Goal: Task Accomplishment & Management: Manage account settings

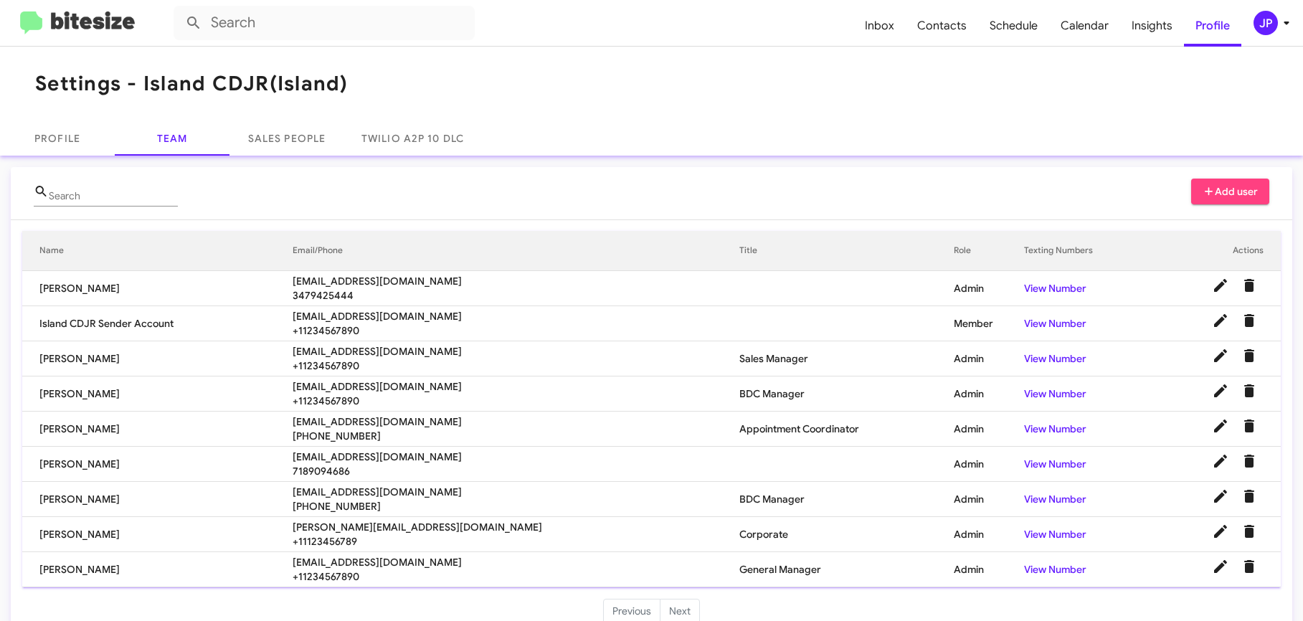
click at [1285, 45] on mat-toolbar "Inbox Contacts Schedule Calendar Insights Profile JP" at bounding box center [651, 23] width 1303 height 46
click at [1270, 13] on div "JP" at bounding box center [1266, 23] width 24 height 24
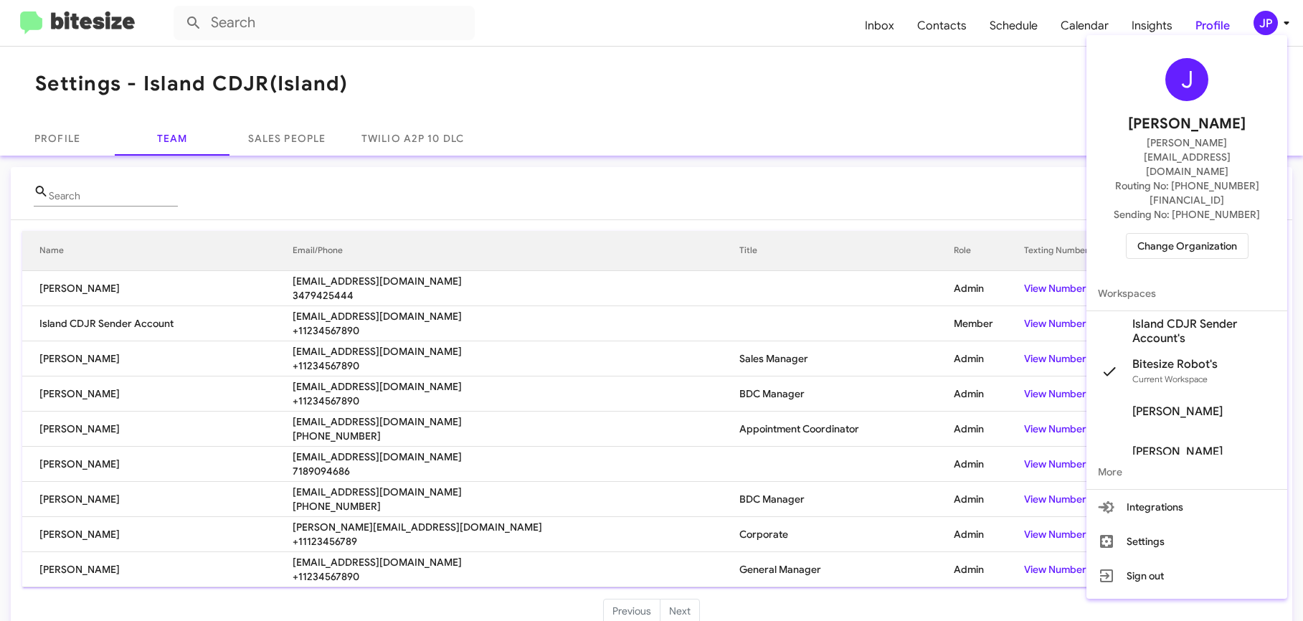
click at [1174, 234] on span "Change Organization" at bounding box center [1187, 246] width 100 height 24
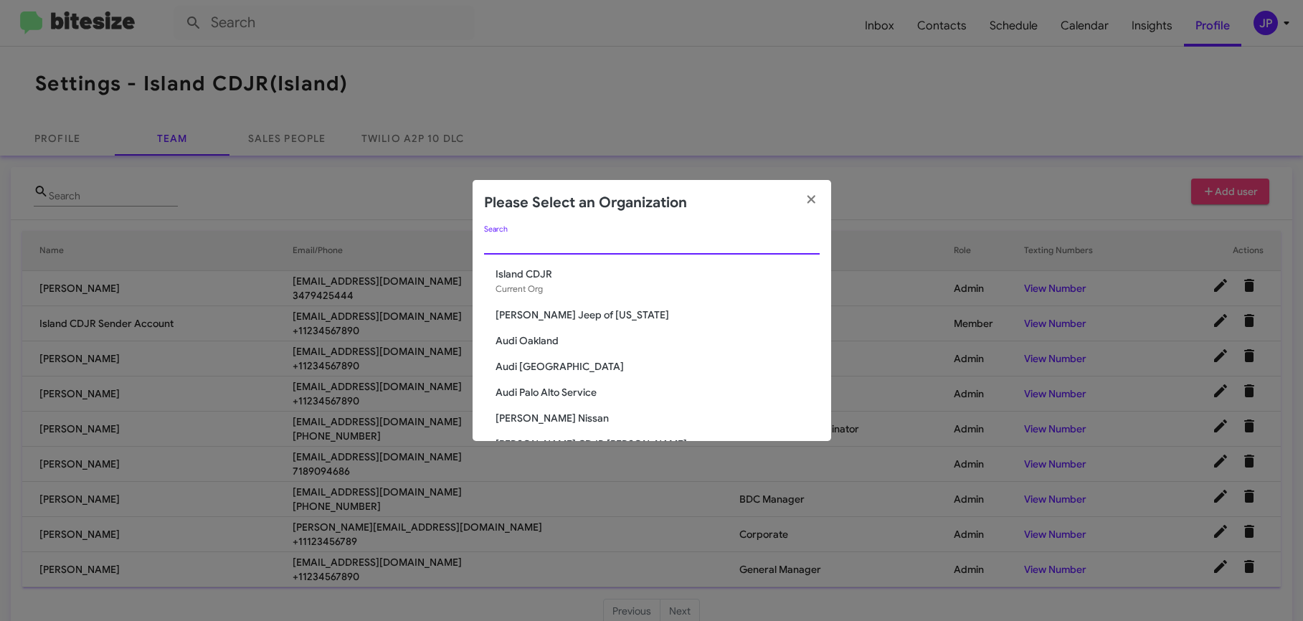
click at [496, 240] on input "Search" at bounding box center [652, 243] width 336 height 11
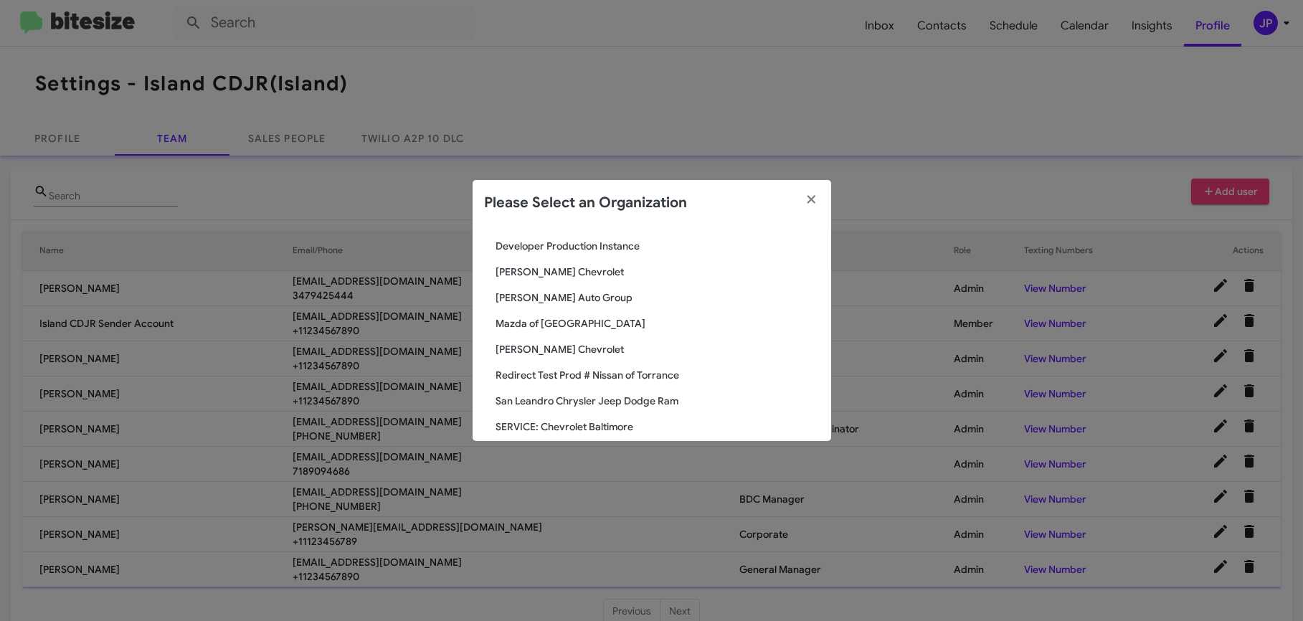
scroll to position [328, 0]
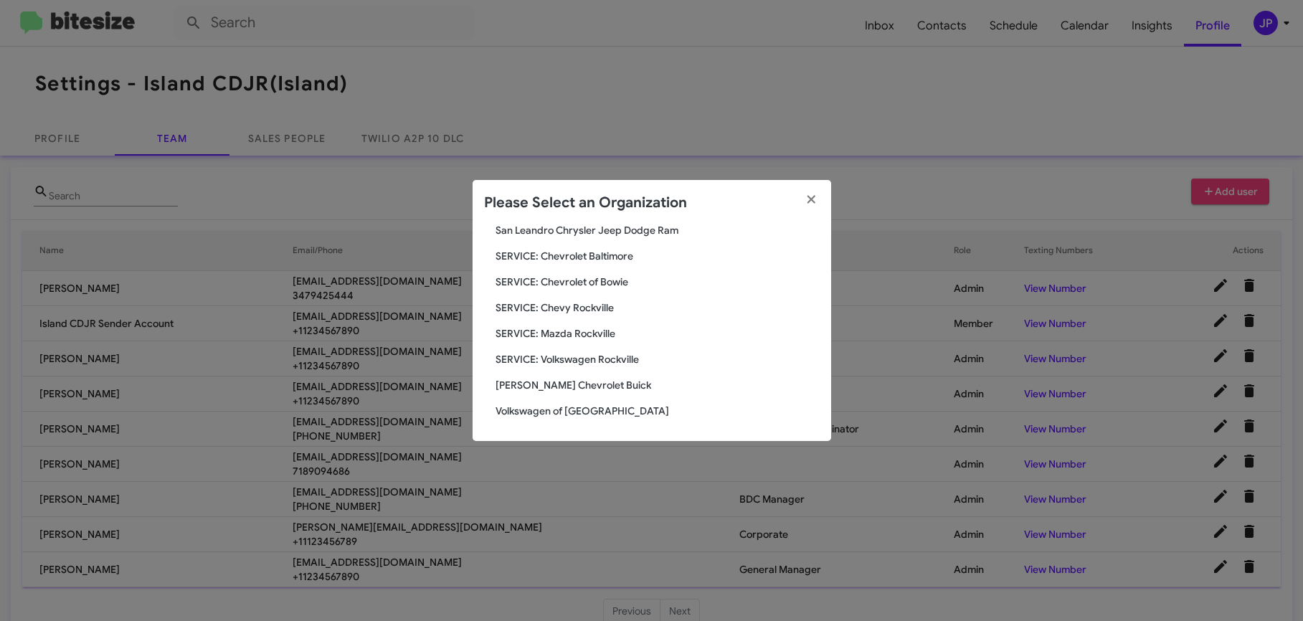
type input "ro"
click at [557, 415] on span "Volkswagen of [GEOGRAPHIC_DATA]" at bounding box center [658, 411] width 324 height 14
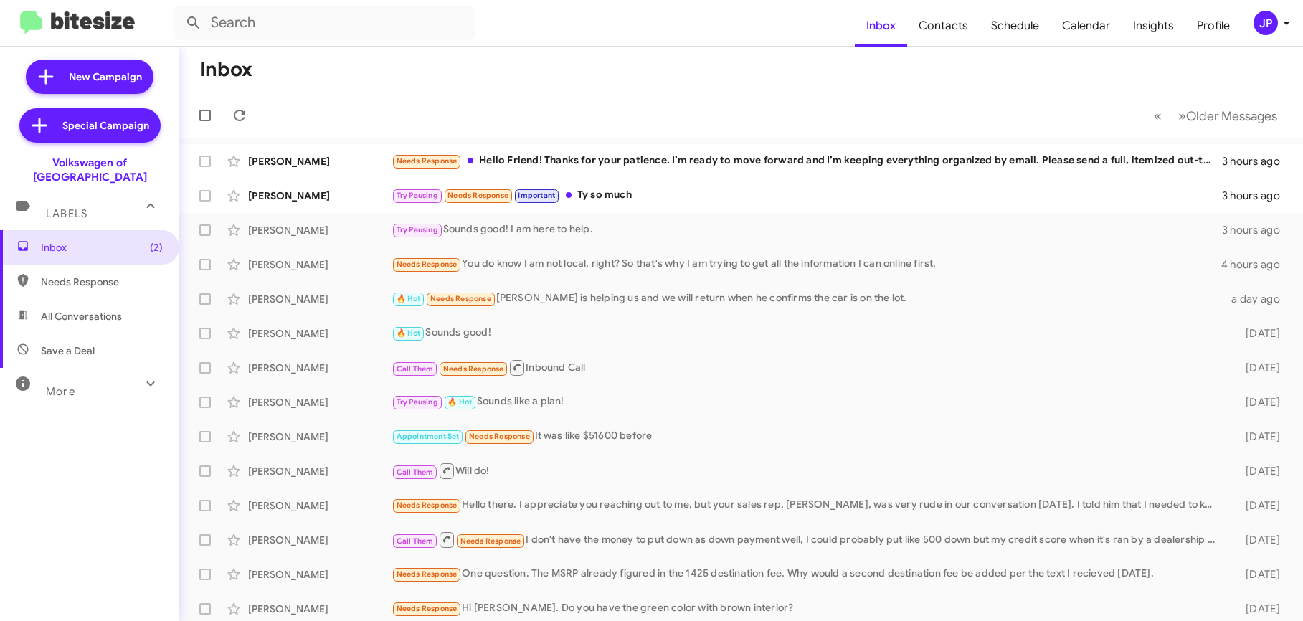
click at [1251, 22] on button "JP" at bounding box center [1264, 23] width 46 height 24
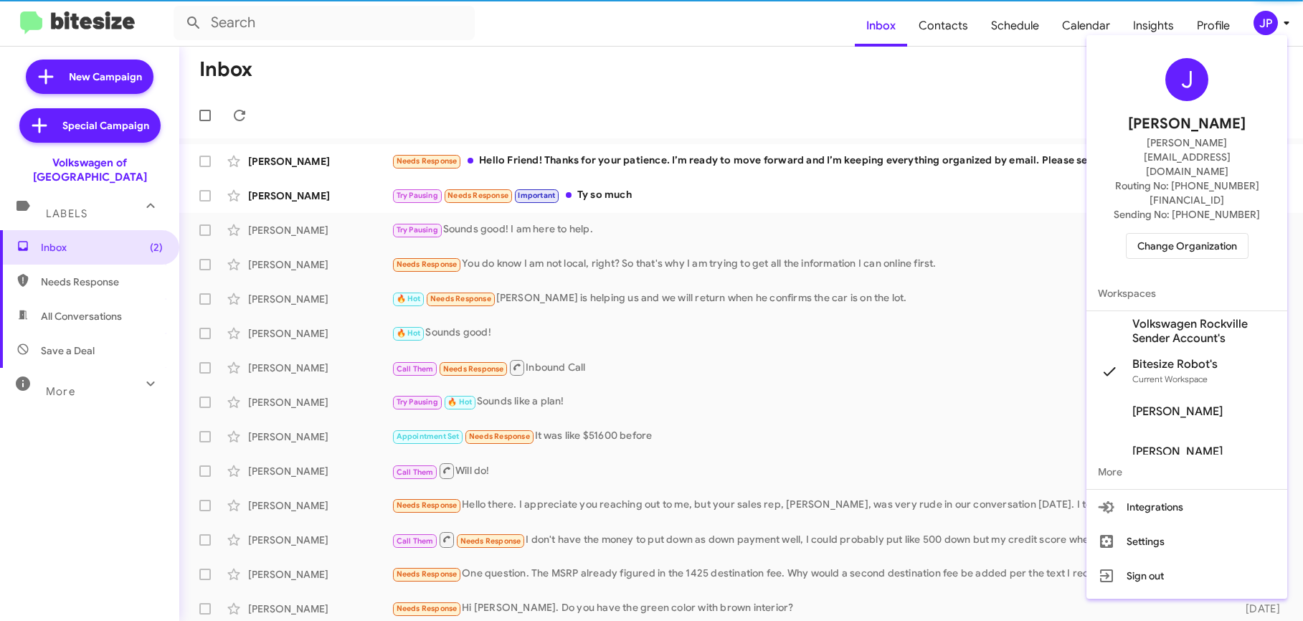
click at [1162, 216] on div "J Jamie Payton jamie@bitesize.co Routing No: +1 (301) 424-7800 Sending No: +1 (…" at bounding box center [1186, 158] width 201 height 235
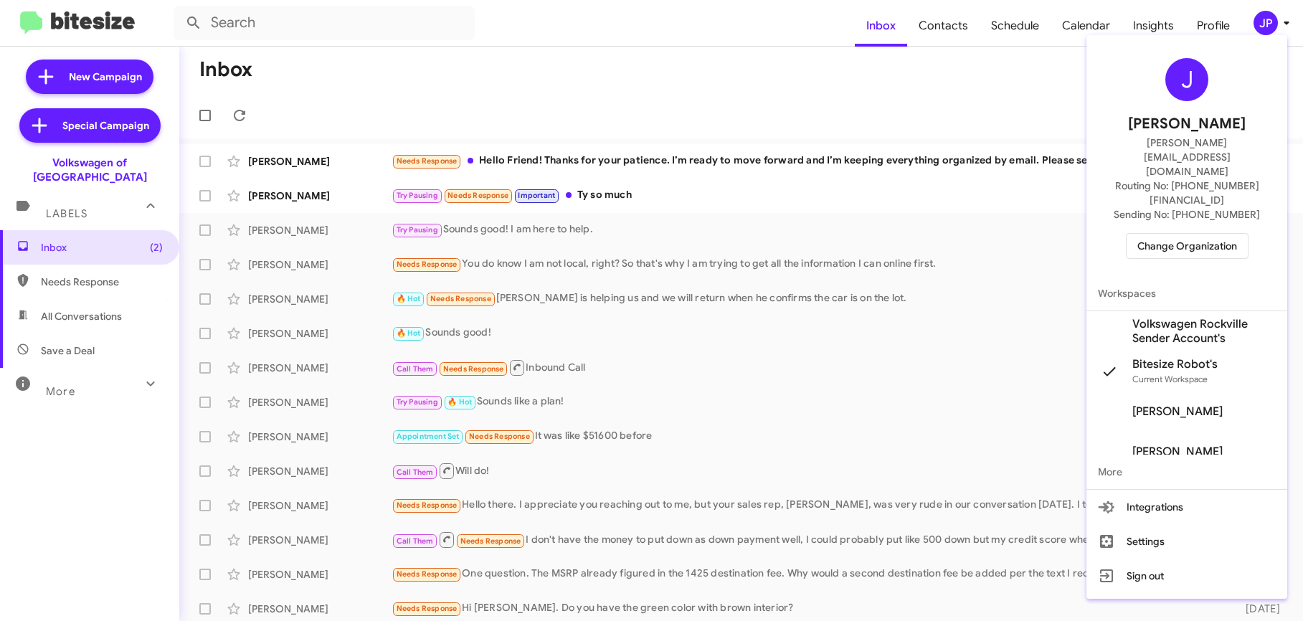
click at [1168, 234] on span "Change Organization" at bounding box center [1187, 246] width 100 height 24
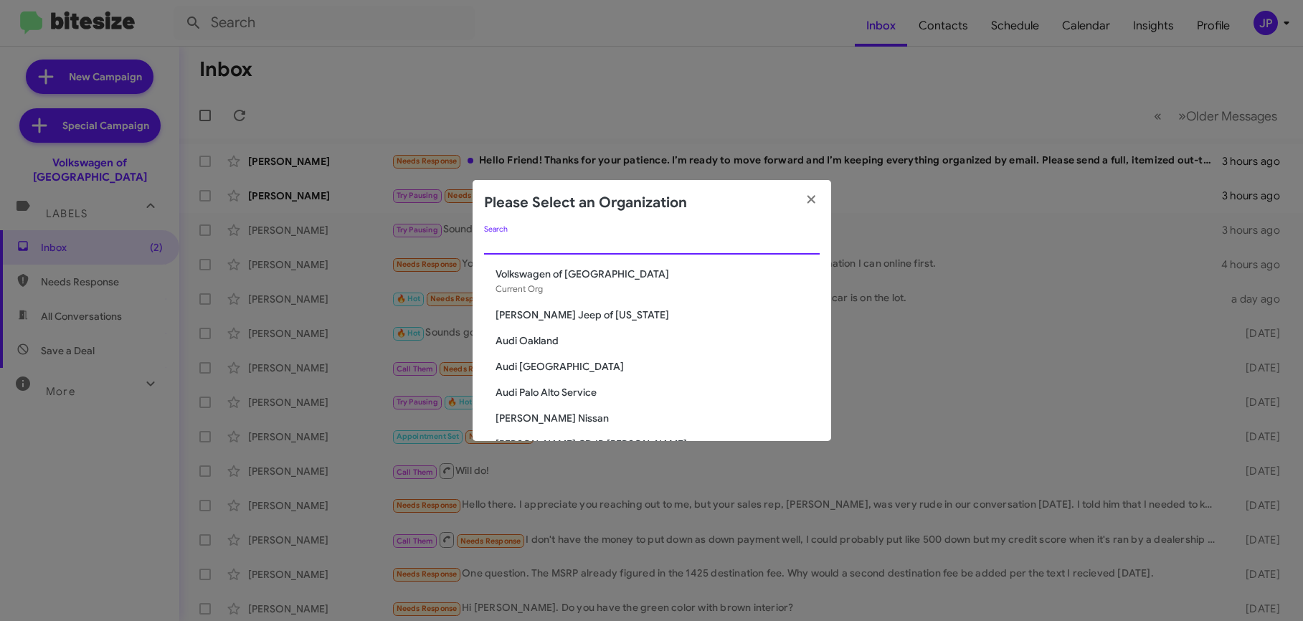
click at [617, 241] on input "Search" at bounding box center [652, 243] width 336 height 11
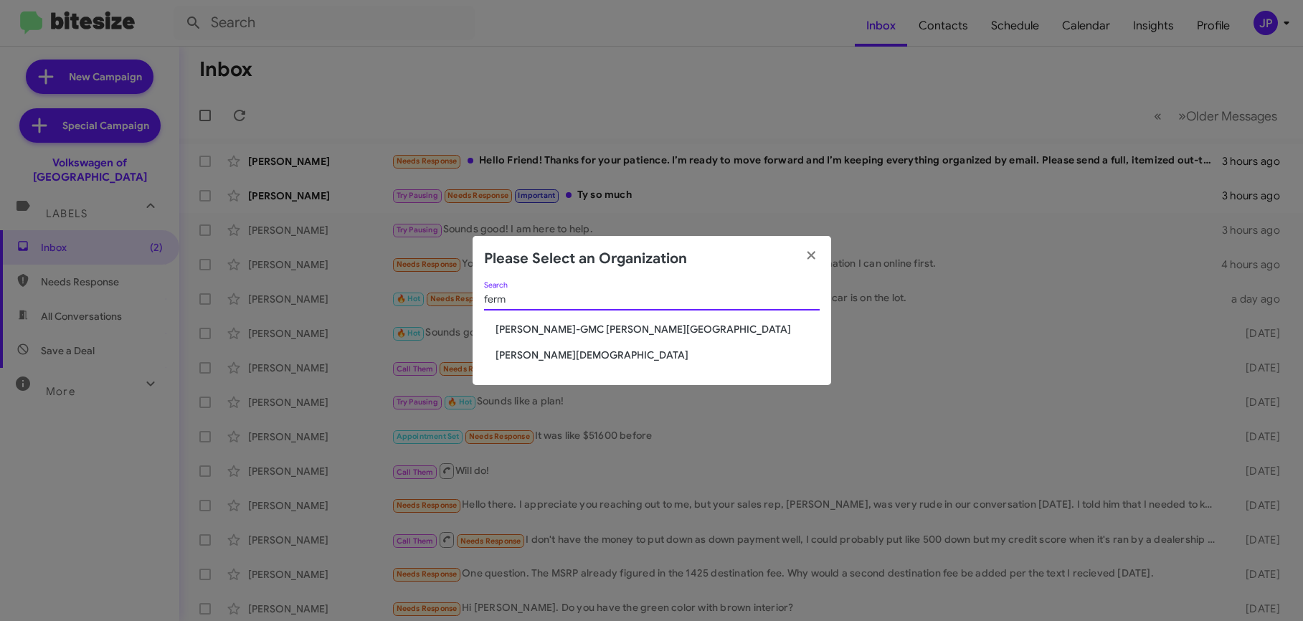
type input "ferm"
click at [584, 349] on span "[PERSON_NAME][DEMOGRAPHIC_DATA]" at bounding box center [658, 355] width 324 height 14
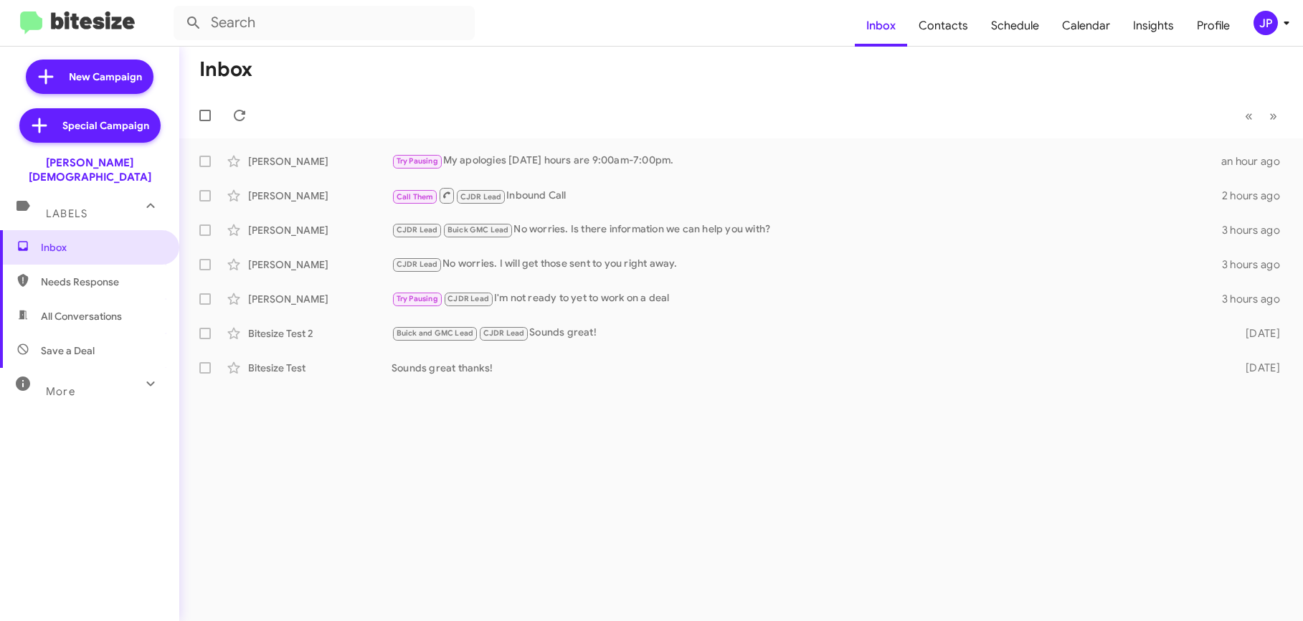
click at [93, 344] on span "Save a Deal" at bounding box center [89, 350] width 179 height 34
type input "in:not-interested"
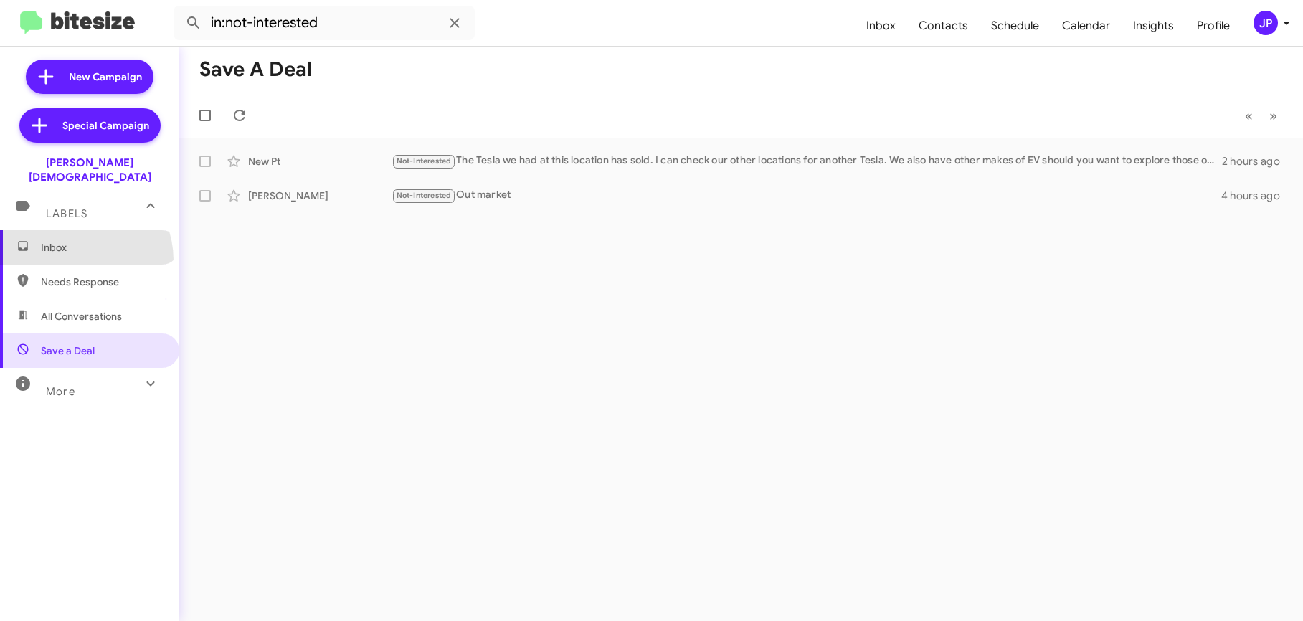
click at [75, 246] on span "Inbox" at bounding box center [89, 247] width 179 height 34
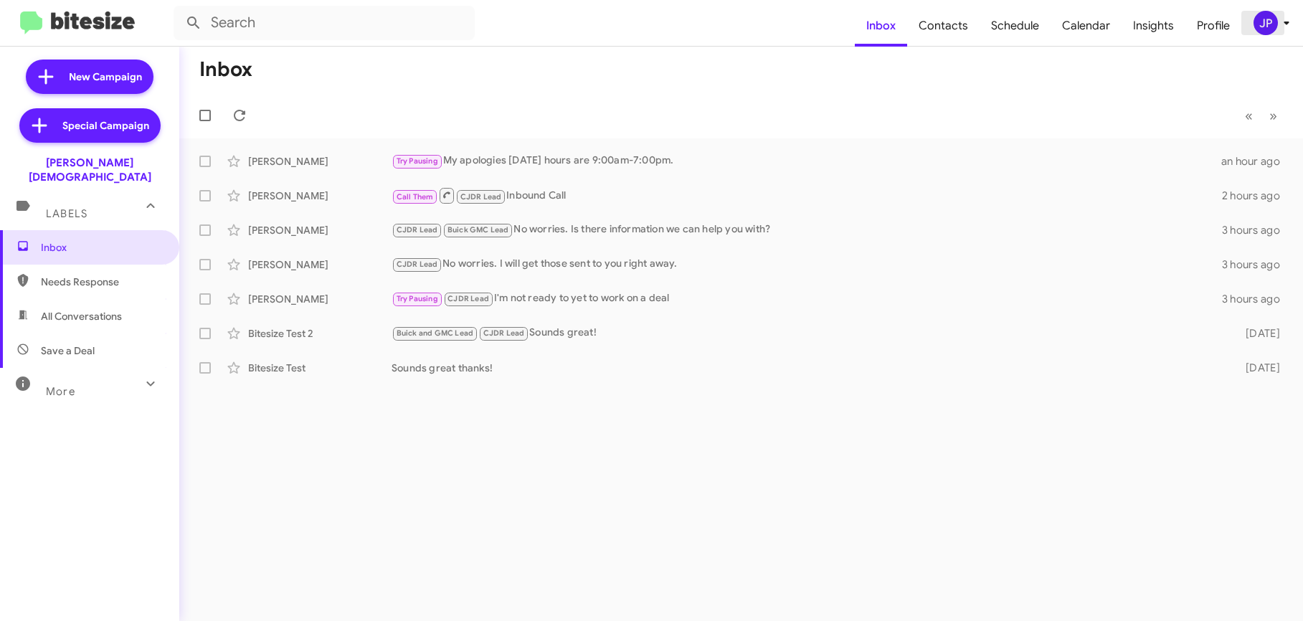
click at [1282, 16] on icon at bounding box center [1286, 22] width 17 height 17
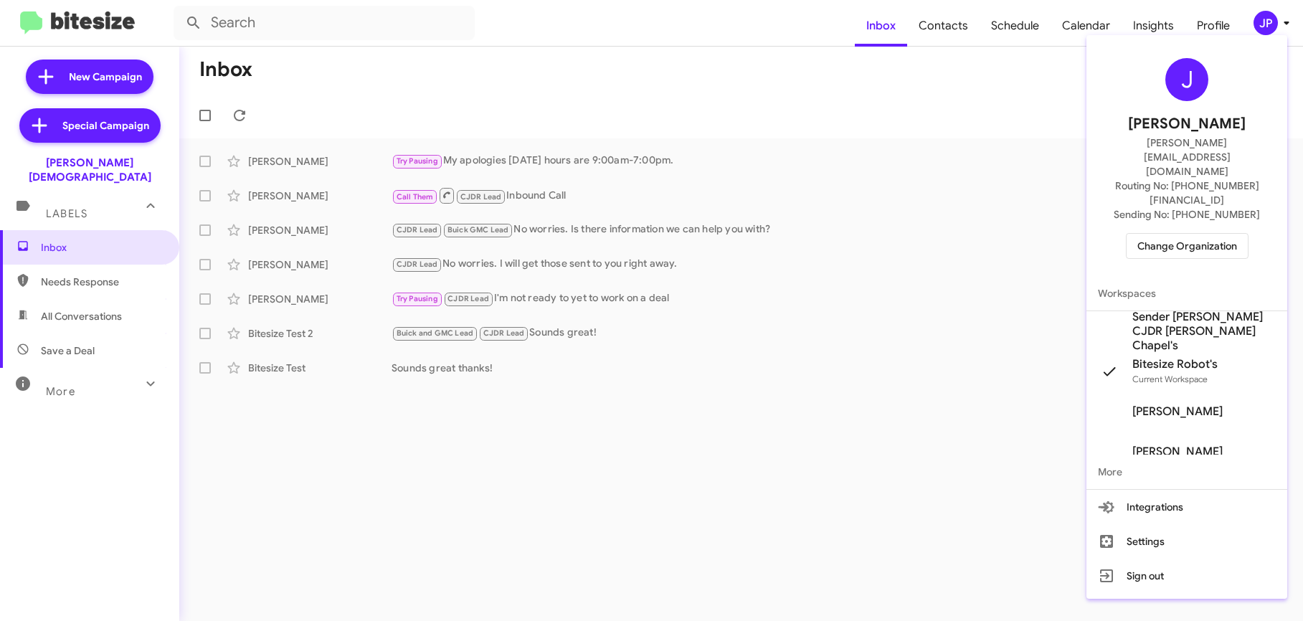
click at [1155, 310] on span "Sender Ferman CJDR Wesley Chapel's" at bounding box center [1203, 331] width 143 height 43
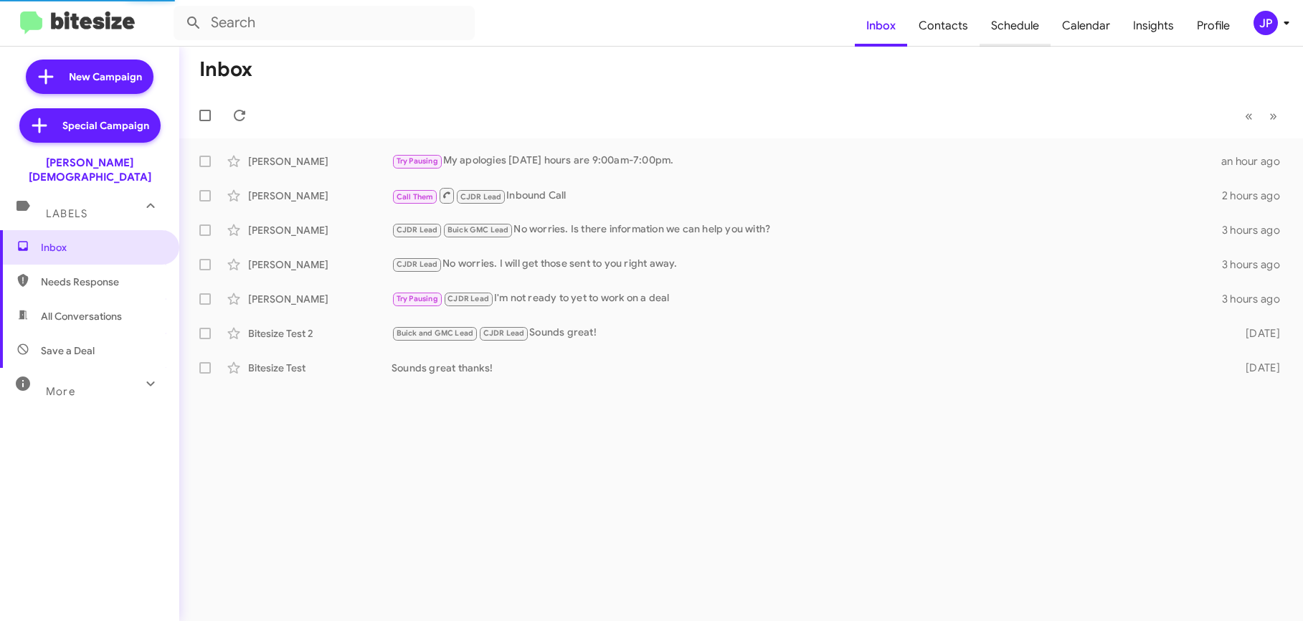
click at [1020, 30] on span "Schedule" at bounding box center [1015, 26] width 71 height 42
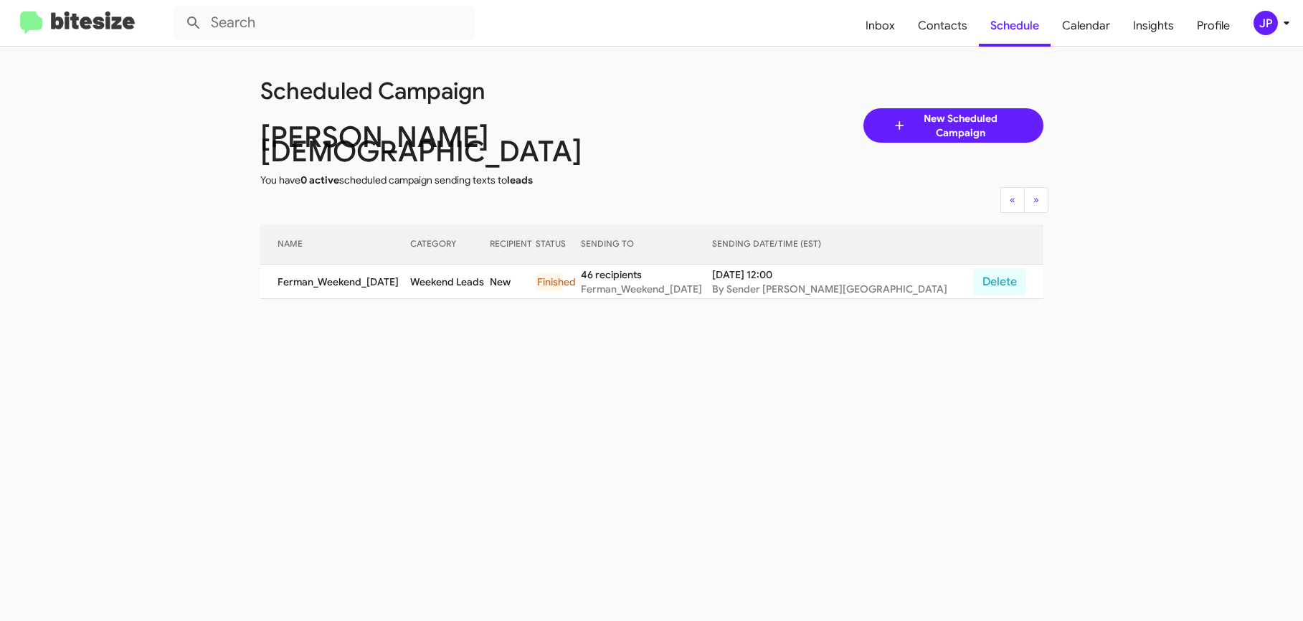
click at [67, 10] on mat-toolbar "Inbox Contacts Schedule Calendar Insights Profile JP" at bounding box center [651, 23] width 1303 height 46
click at [82, 7] on mat-toolbar "Inbox Contacts Schedule Calendar Insights Profile JP" at bounding box center [651, 23] width 1303 height 46
click at [85, 17] on img at bounding box center [77, 23] width 115 height 24
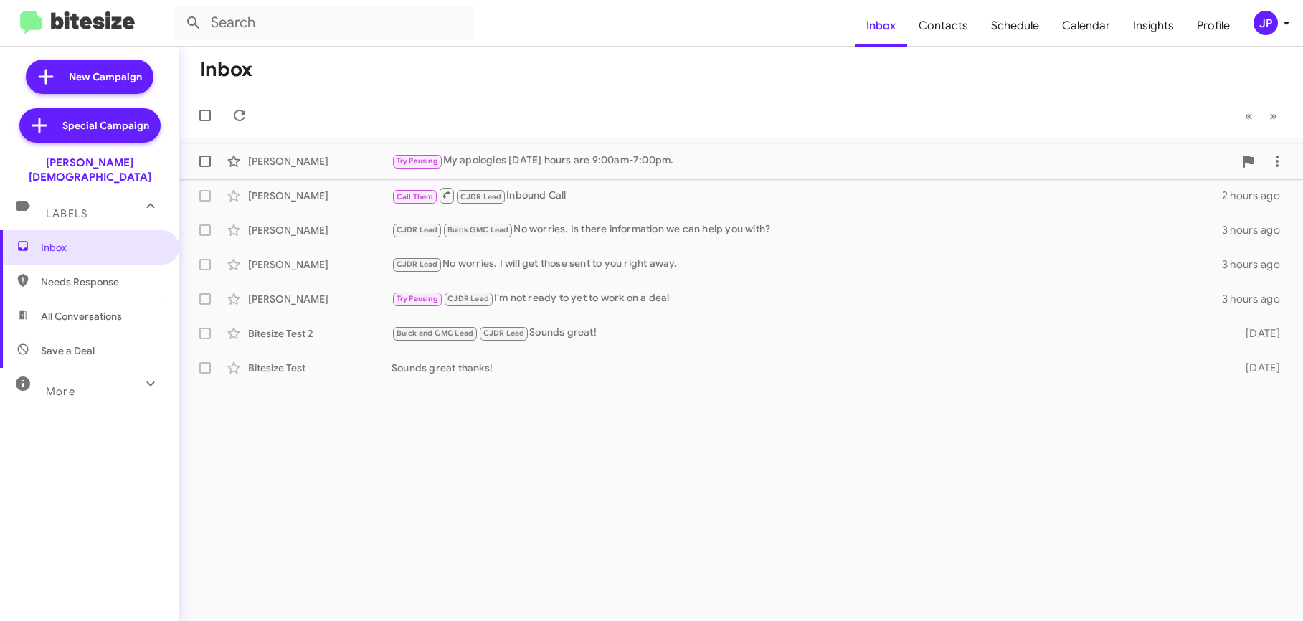
click at [644, 170] on div "James Rissler Try Pausing My apologies Saturday hours are 9:00am-7:00pm. an hou…" at bounding box center [741, 161] width 1101 height 29
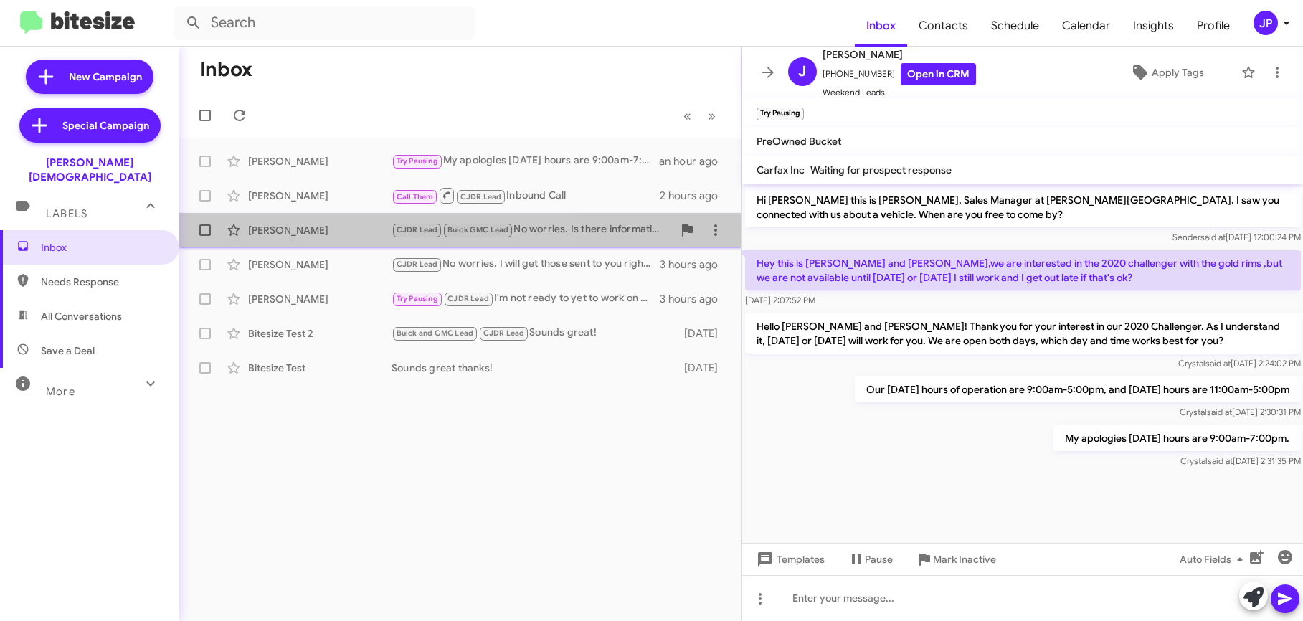
click at [294, 223] on div "Cheyenne Brinner" at bounding box center [319, 230] width 143 height 14
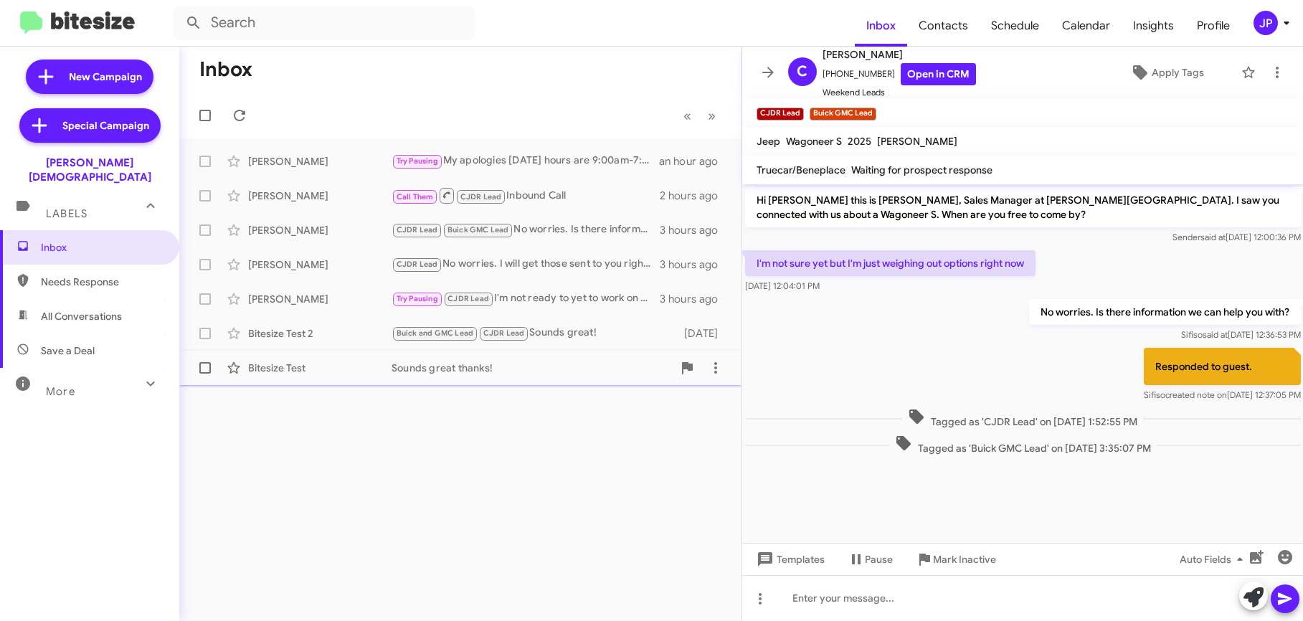
click at [339, 368] on div "Bitesize Test" at bounding box center [319, 368] width 143 height 14
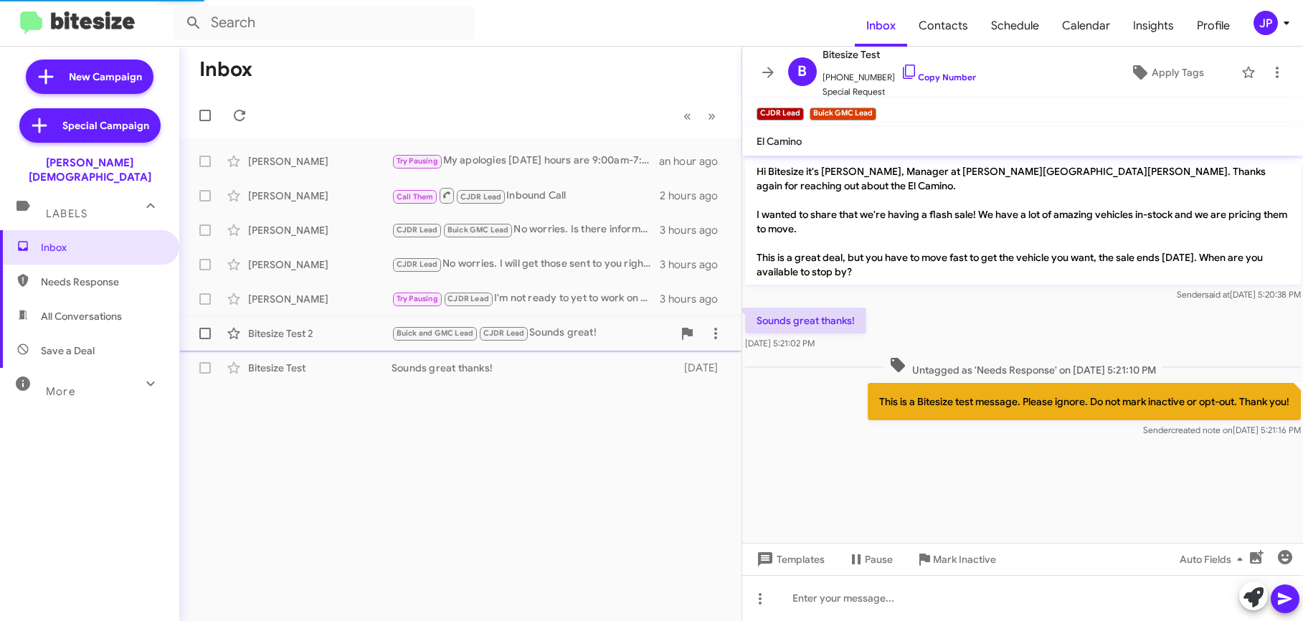
click at [339, 341] on div "Bitesize Test 2 Buick and GMC Lead CJDR Lead Sounds great! 6 days ago" at bounding box center [460, 333] width 539 height 29
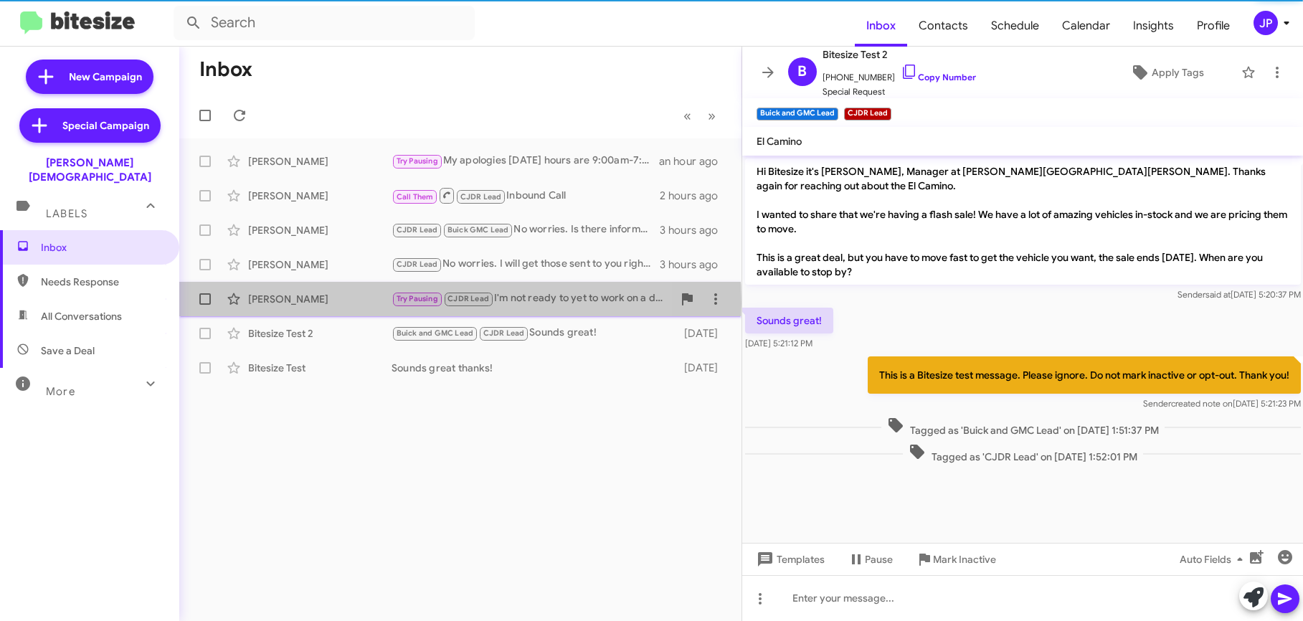
click at [342, 303] on div "Robert Pattermann" at bounding box center [319, 299] width 143 height 14
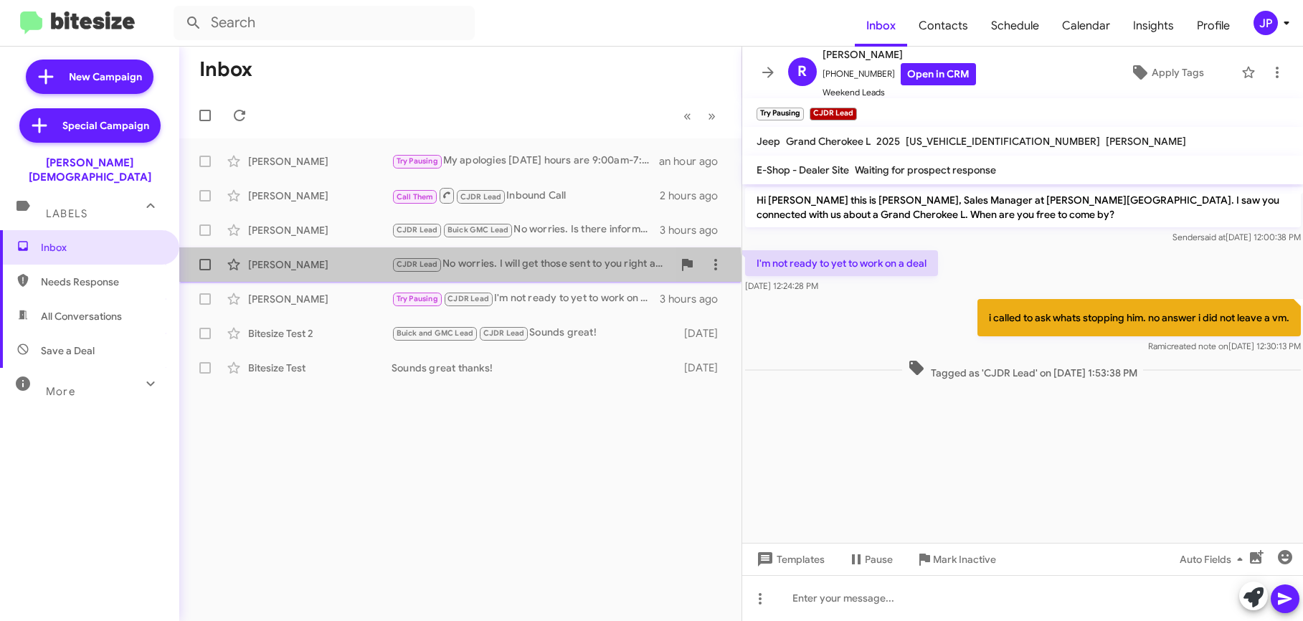
click at [344, 279] on span "Michael Biratsis CJDR Lead No worries. I will get those sent to you right away.…" at bounding box center [460, 264] width 562 height 34
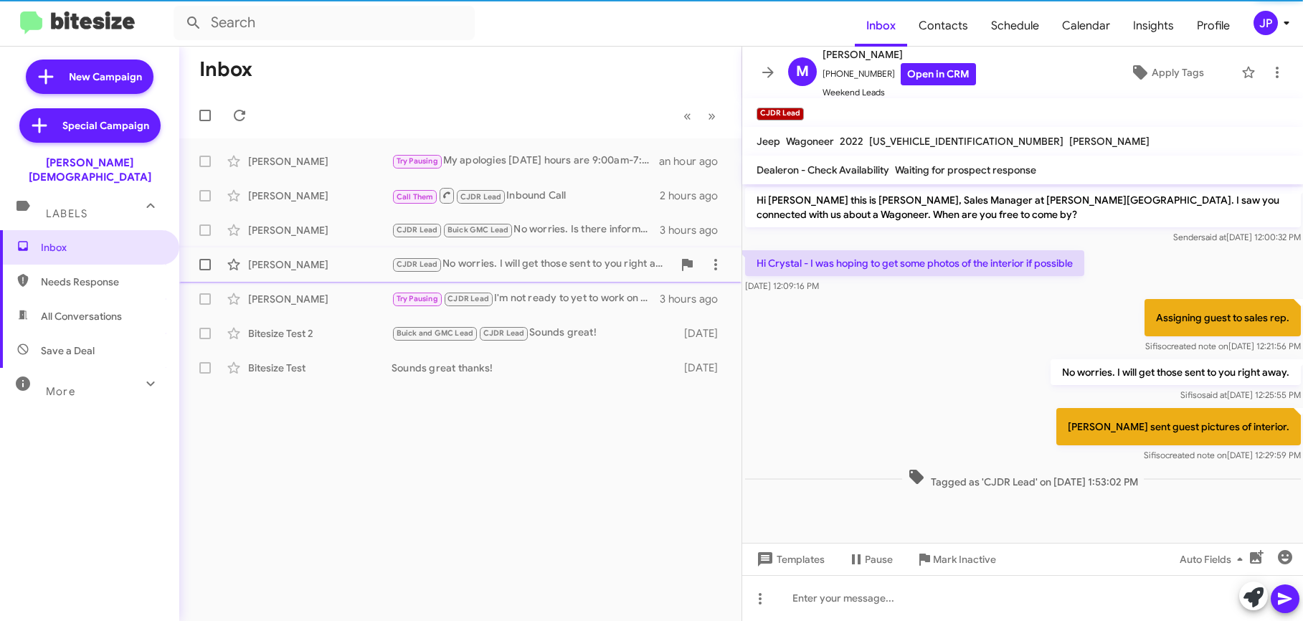
click at [333, 249] on span "Michael Biratsis CJDR Lead No worries. I will get those sent to you right away.…" at bounding box center [460, 264] width 562 height 34
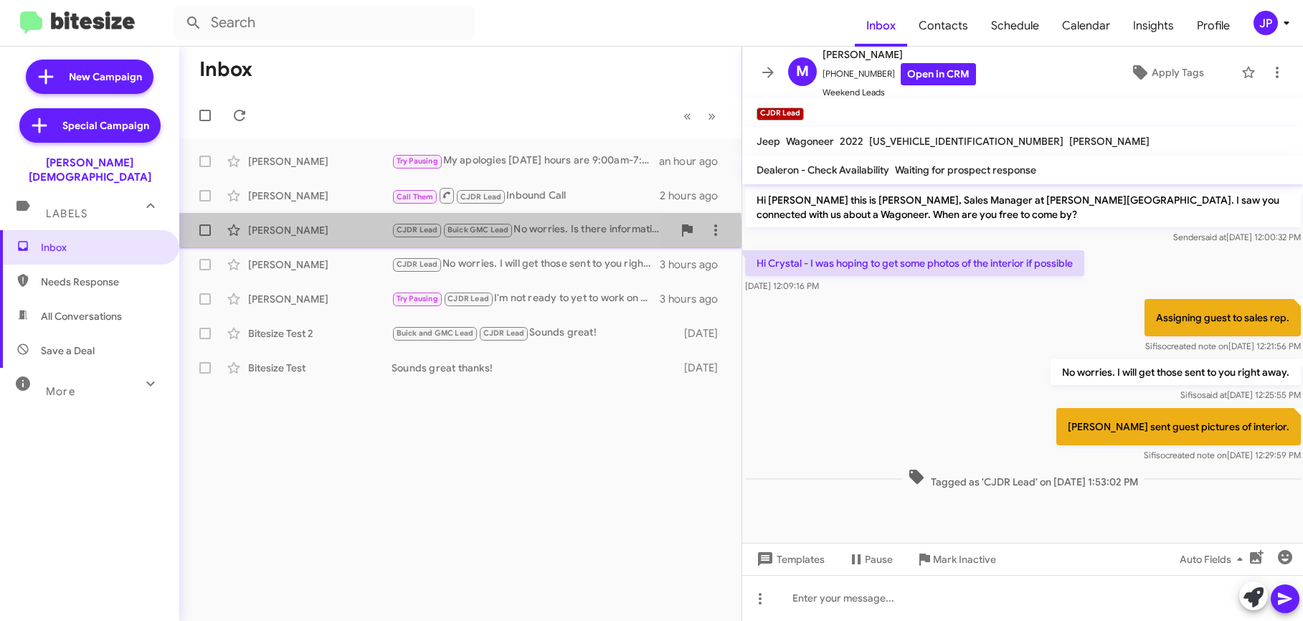
click at [337, 243] on div "Cheyenne Brinner CJDR Lead Buick GMC Lead No worries. Is there information we c…" at bounding box center [460, 230] width 539 height 29
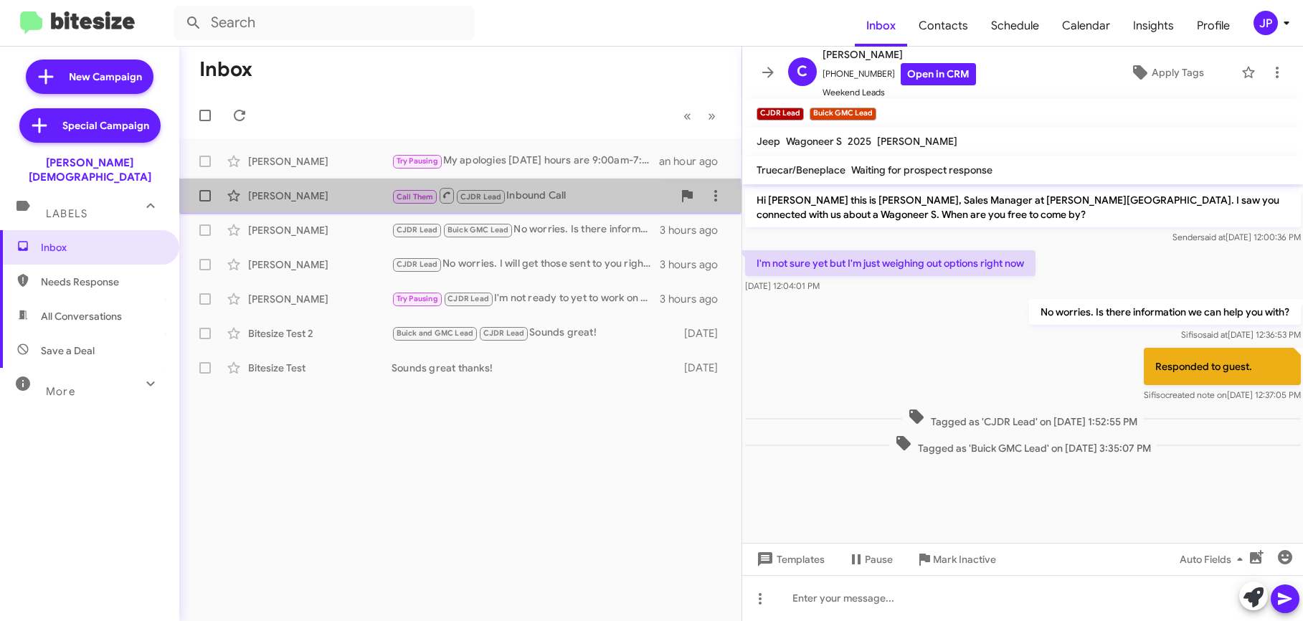
click at [338, 209] on div "Guy Stone Call Them CJDR Lead Inbound Call 2 hours ago" at bounding box center [460, 195] width 539 height 29
